Goal: Task Accomplishment & Management: Manage account settings

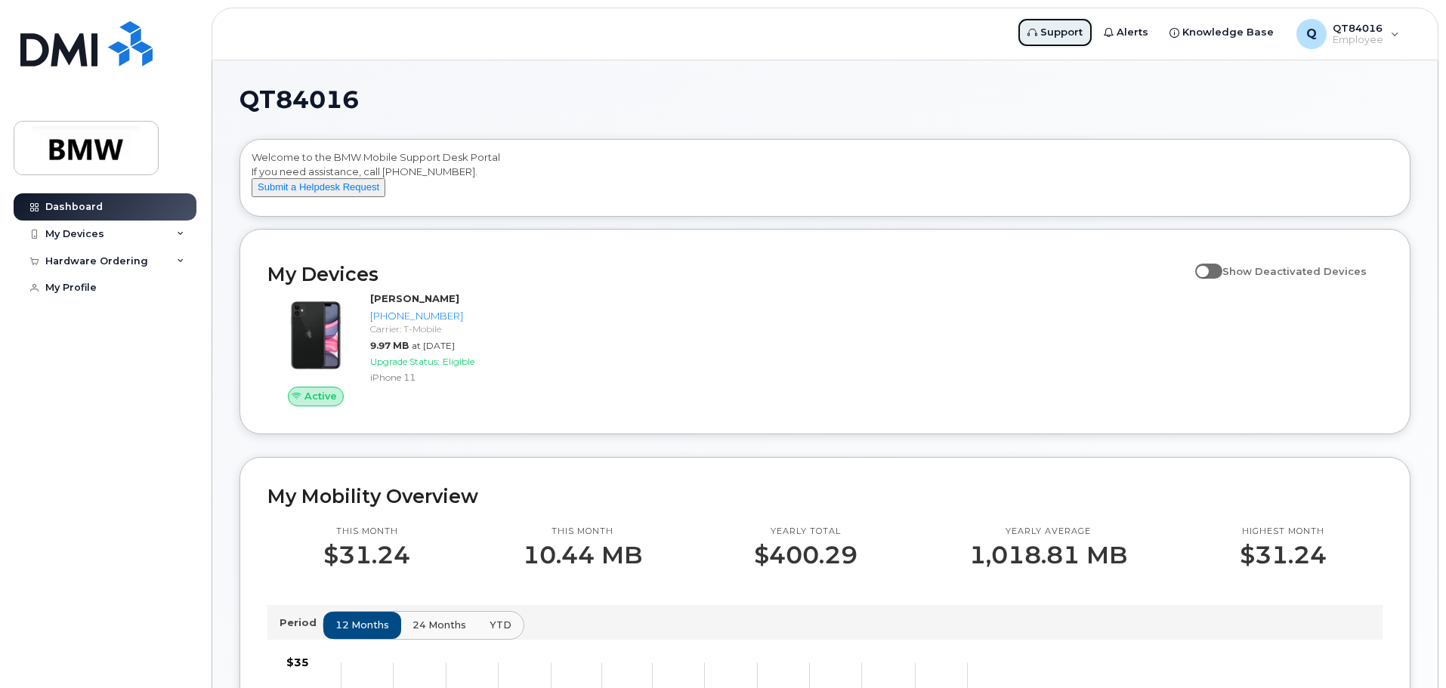
click at [1056, 37] on span "Support" at bounding box center [1061, 32] width 42 height 15
click at [301, 197] on button "Submit a Helpdesk Request" at bounding box center [319, 187] width 134 height 19
click at [162, 232] on div "My Devices" at bounding box center [105, 234] width 183 height 27
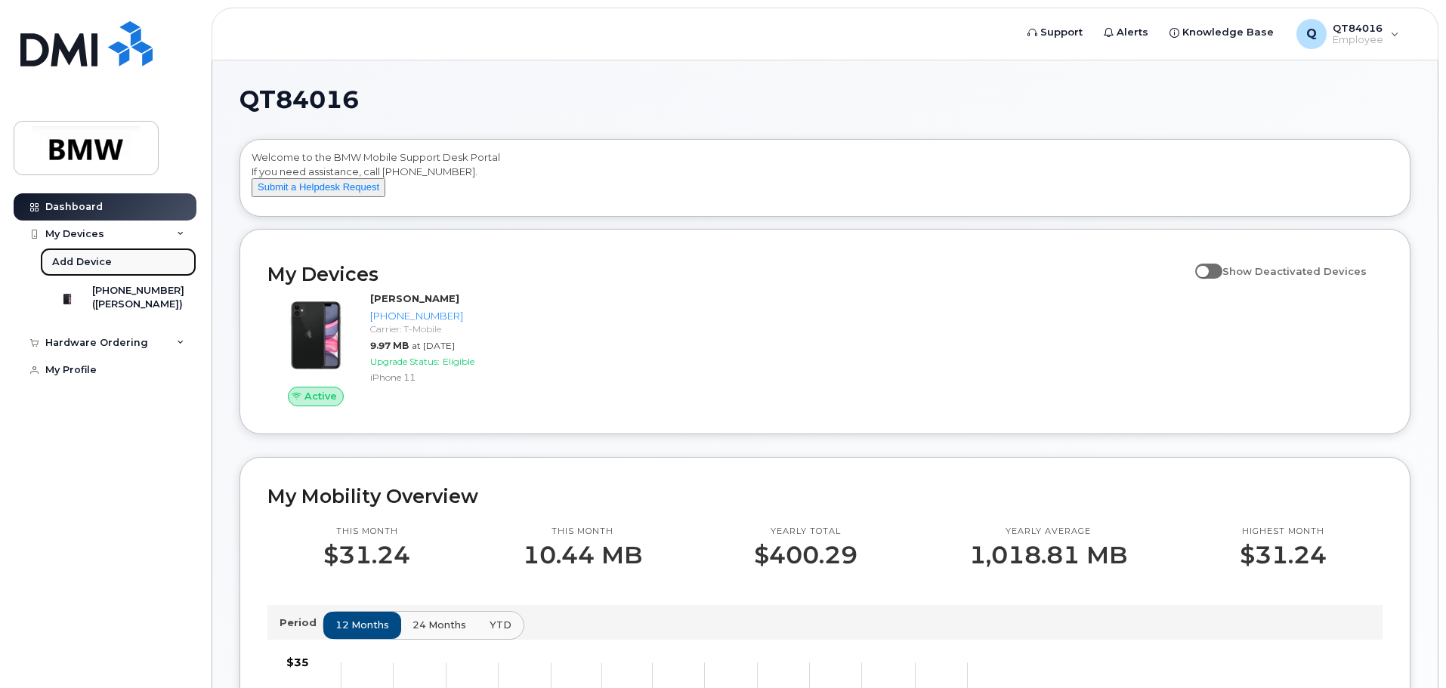
click at [156, 273] on link "Add Device" at bounding box center [118, 262] width 156 height 29
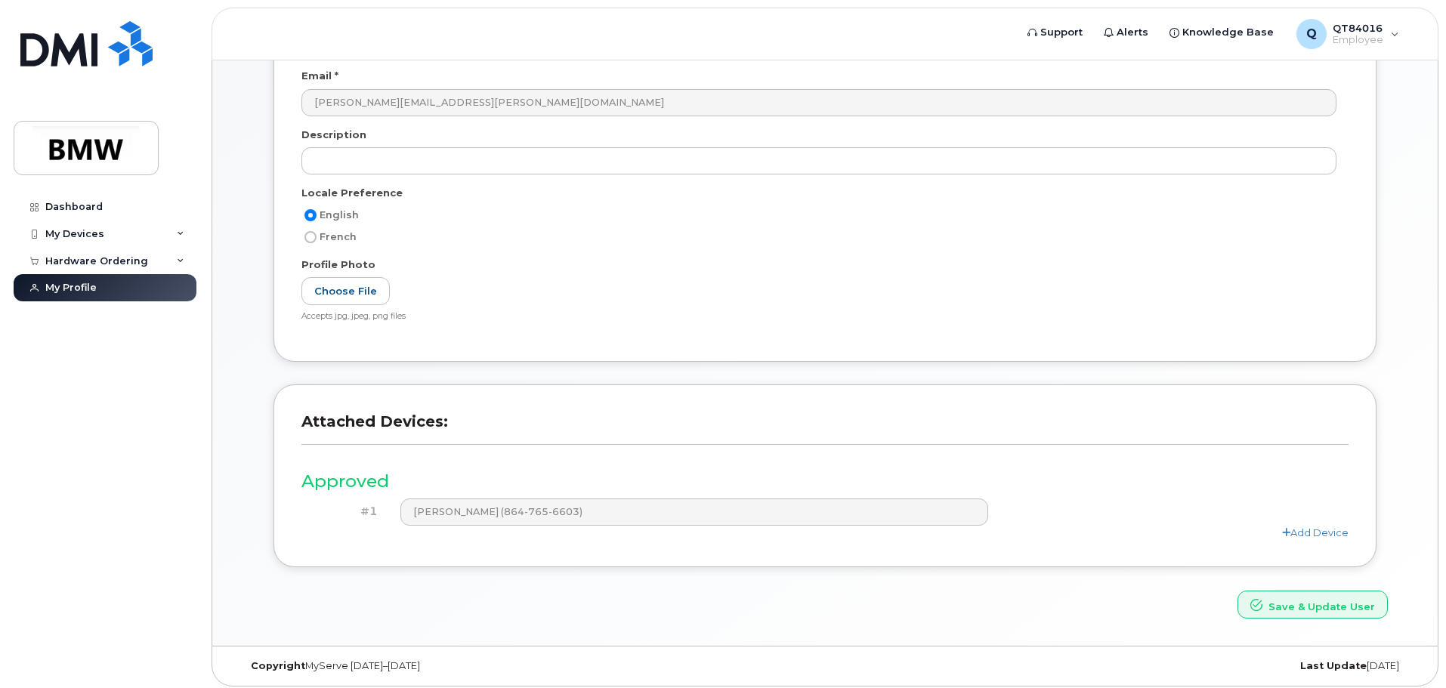
scroll to position [209, 0]
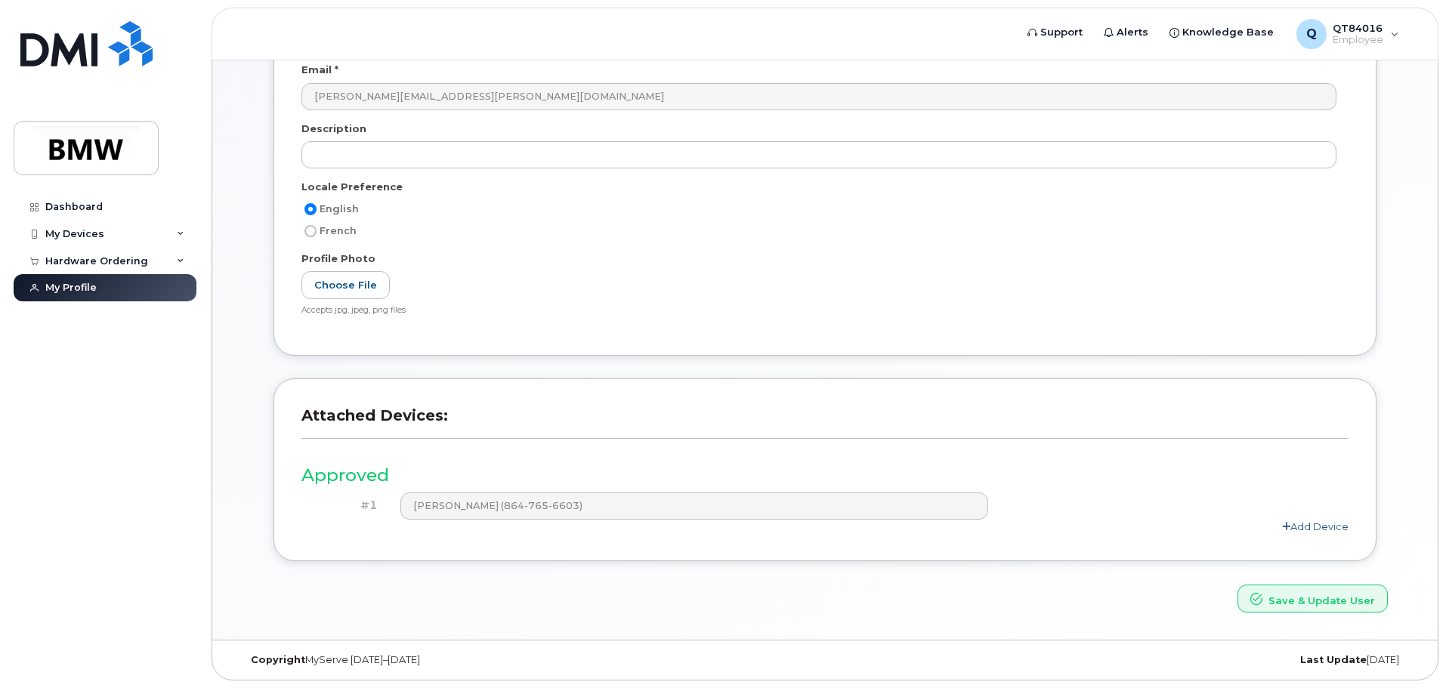
click at [1310, 527] on link "Add Device" at bounding box center [1315, 526] width 66 height 12
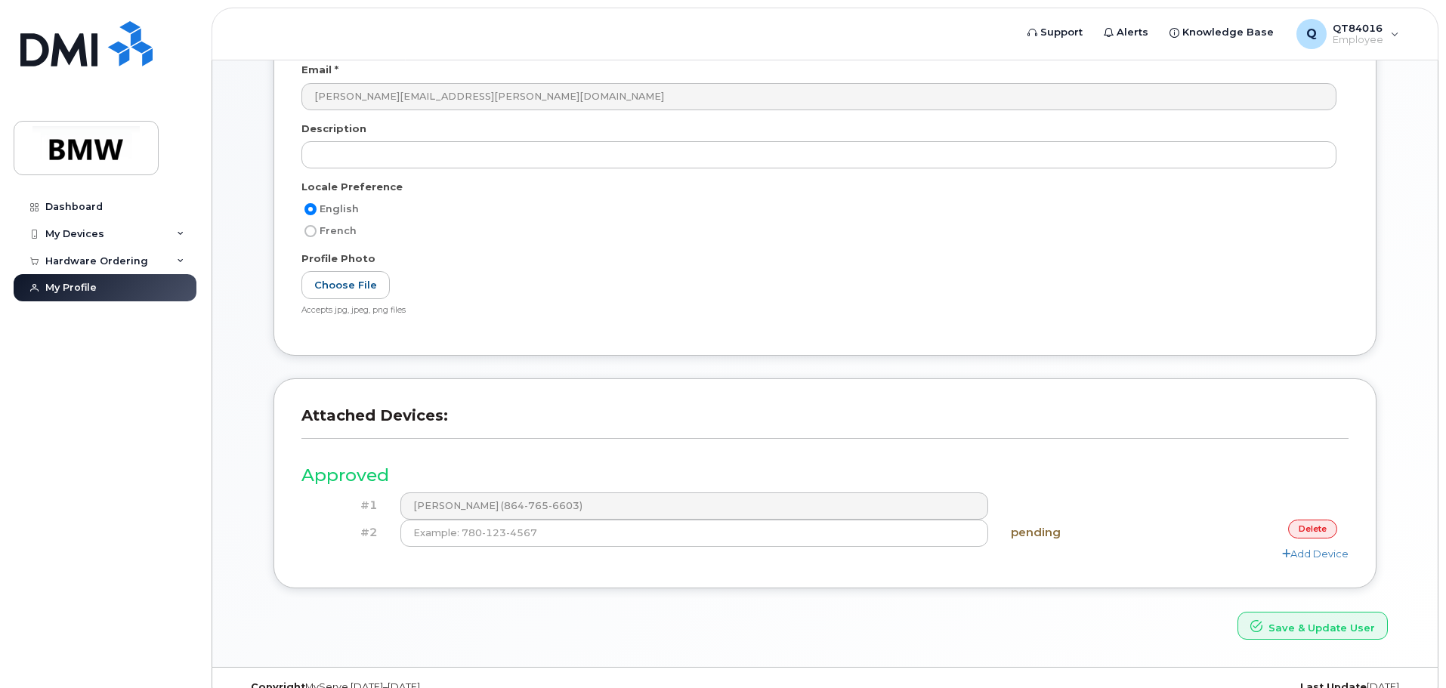
click at [204, 405] on div "Dashboard My Devices Add Device 864-765-6603 (Tammy Beighley) Hardware Ordering…" at bounding box center [102, 344] width 205 height 688
click at [81, 230] on div "My Devices" at bounding box center [74, 234] width 59 height 12
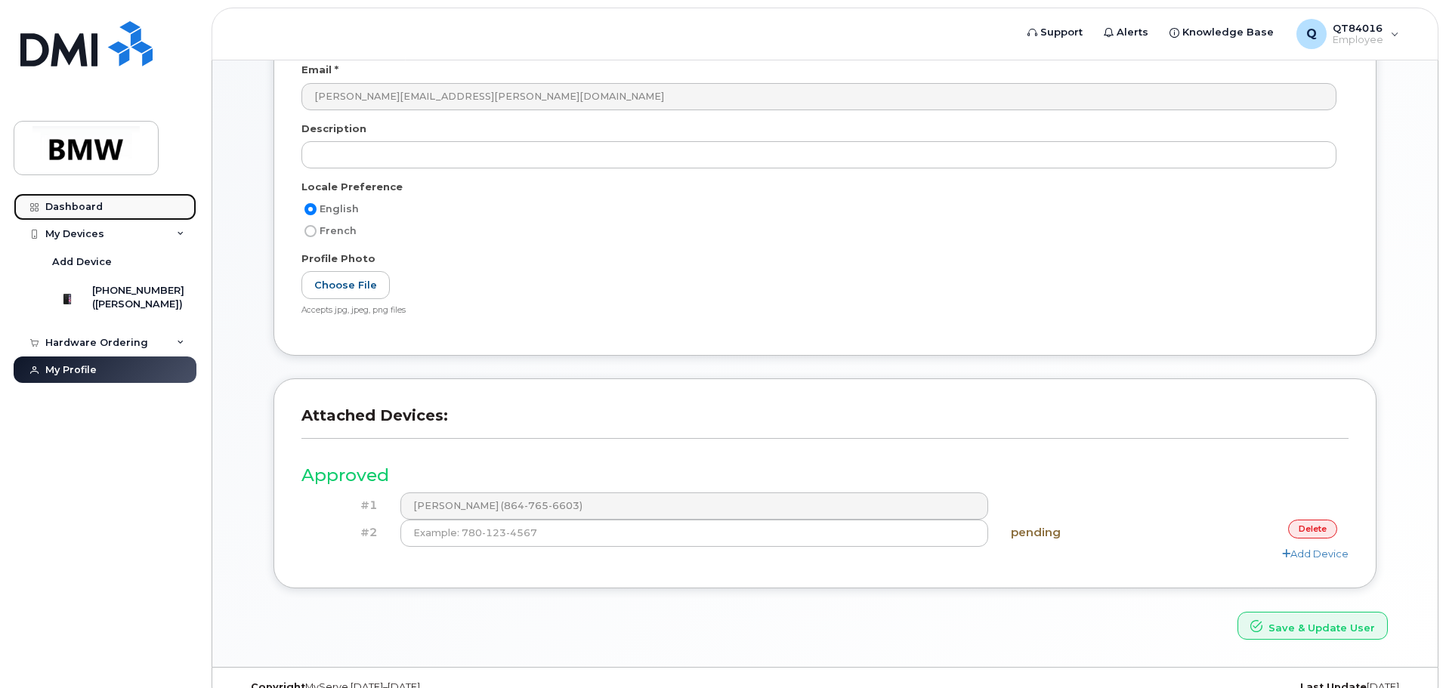
click at [107, 211] on link "Dashboard" at bounding box center [105, 206] width 183 height 27
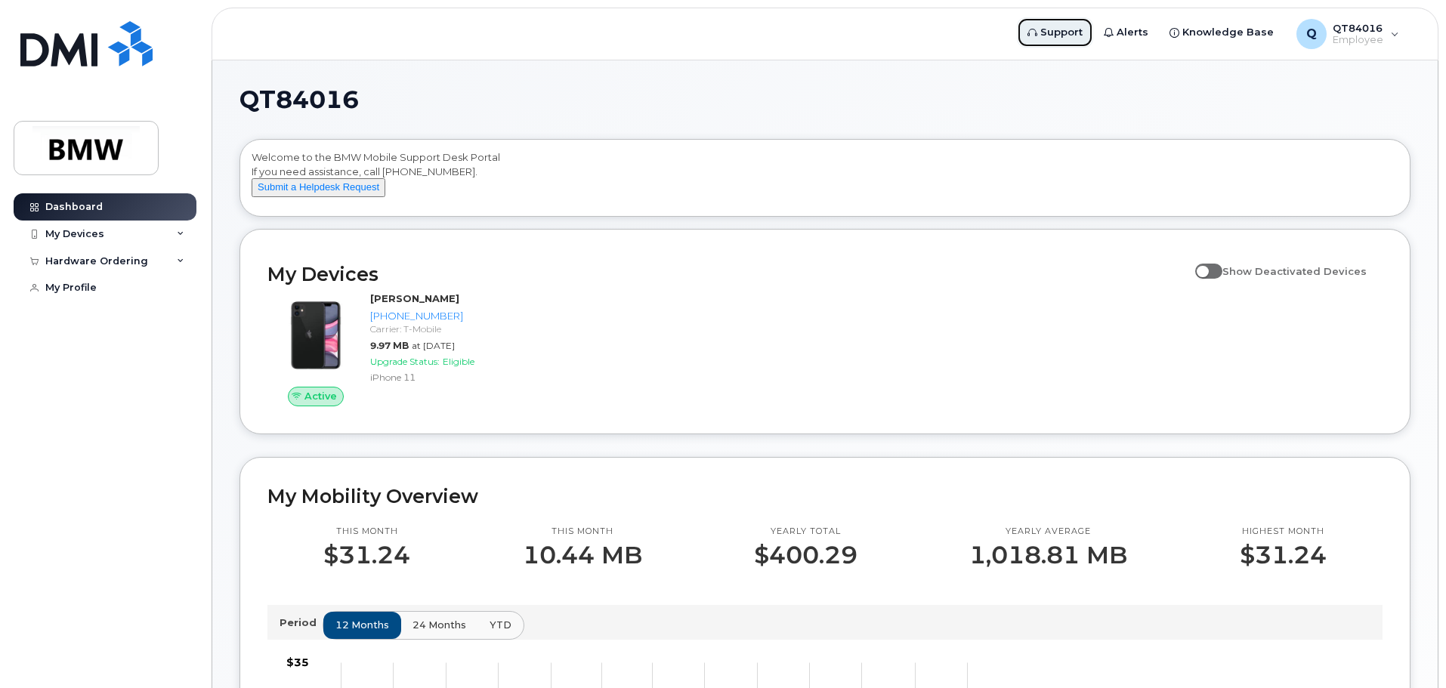
click at [1037, 31] on icon at bounding box center [1032, 33] width 10 height 10
click at [360, 197] on button "Submit a Helpdesk Request" at bounding box center [319, 187] width 134 height 19
